Goal: Transaction & Acquisition: Obtain resource

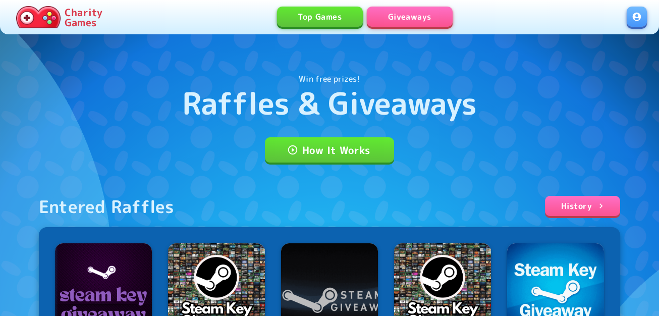
click at [631, 22] on link at bounding box center [637, 17] width 20 height 20
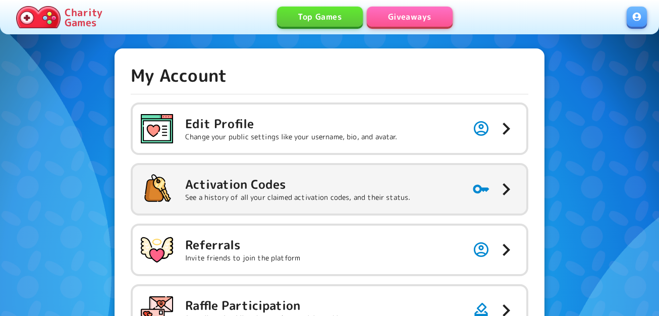
click at [369, 173] on div "Activation Codes See a history of all your claimed activation codes, and their …" at bounding box center [275, 189] width 269 height 32
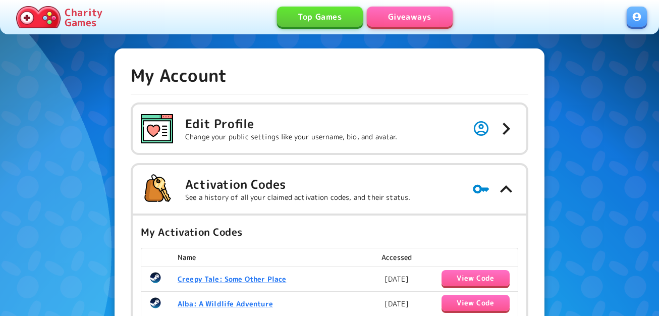
click at [400, 17] on link "Giveaways" at bounding box center [410, 17] width 86 height 20
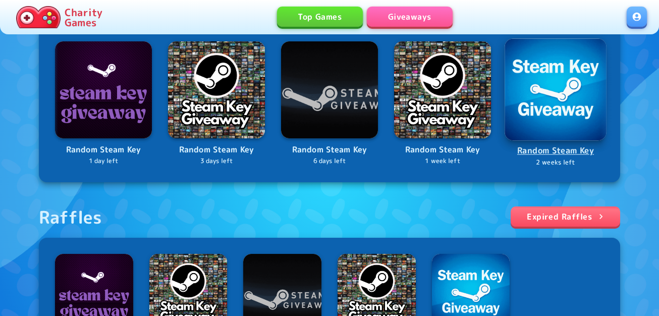
scroll to position [353, 0]
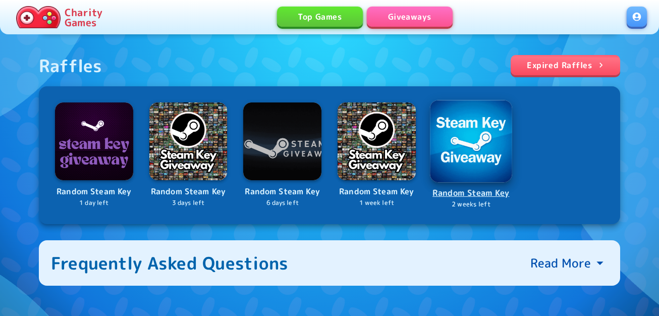
click at [458, 148] on img at bounding box center [471, 141] width 82 height 82
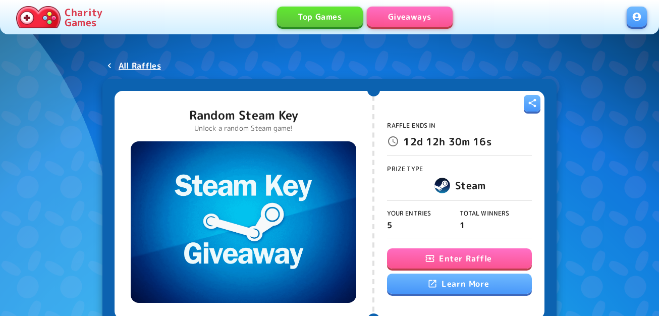
click at [439, 253] on button "Enter Raffle" at bounding box center [459, 258] width 144 height 20
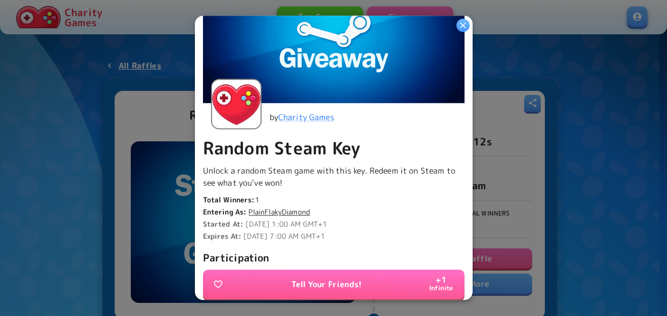
scroll to position [252, 0]
